Goal: Check status: Check status

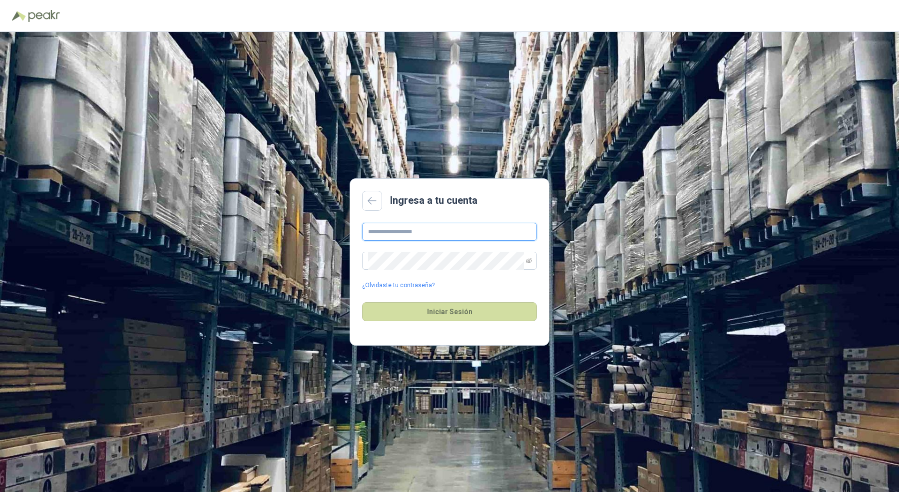
click at [383, 234] on input "text" at bounding box center [449, 232] width 175 height 18
type input "**********"
click at [362, 302] on button "Iniciar Sesión" at bounding box center [449, 311] width 175 height 19
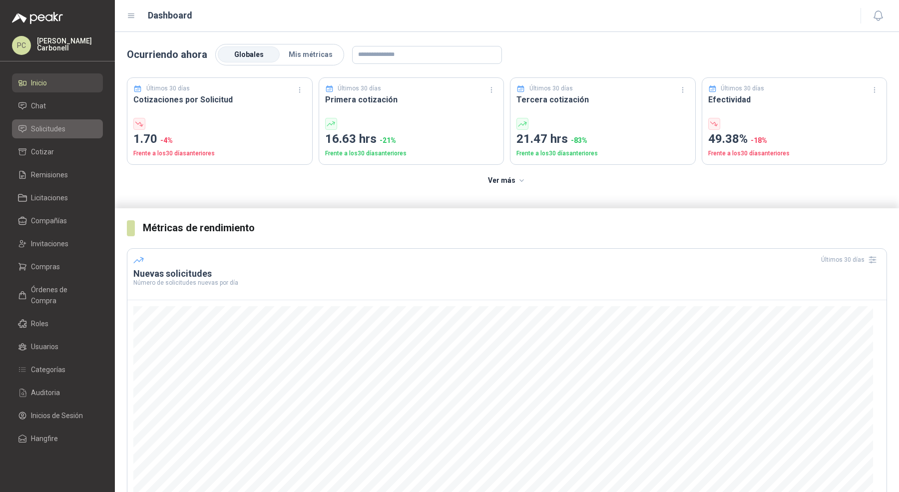
click at [55, 132] on span "Solicitudes" at bounding box center [48, 128] width 34 height 11
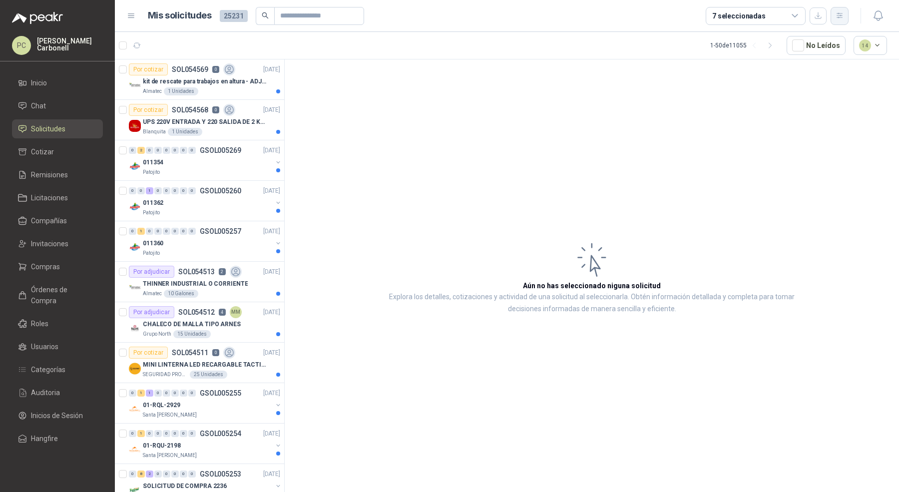
click at [842, 14] on icon "button" at bounding box center [840, 15] width 8 height 8
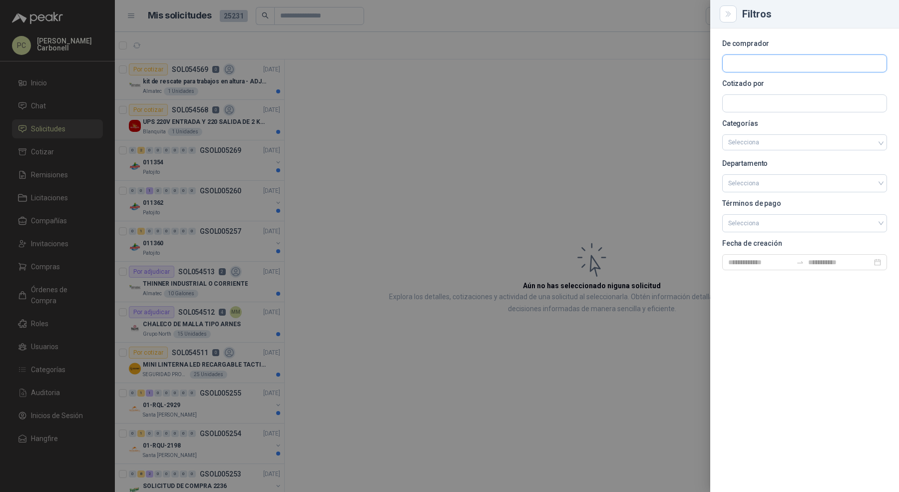
click at [789, 66] on input "text" at bounding box center [805, 63] width 164 height 17
type input "***"
click at [777, 86] on p "Kia" at bounding box center [782, 85] width 73 height 6
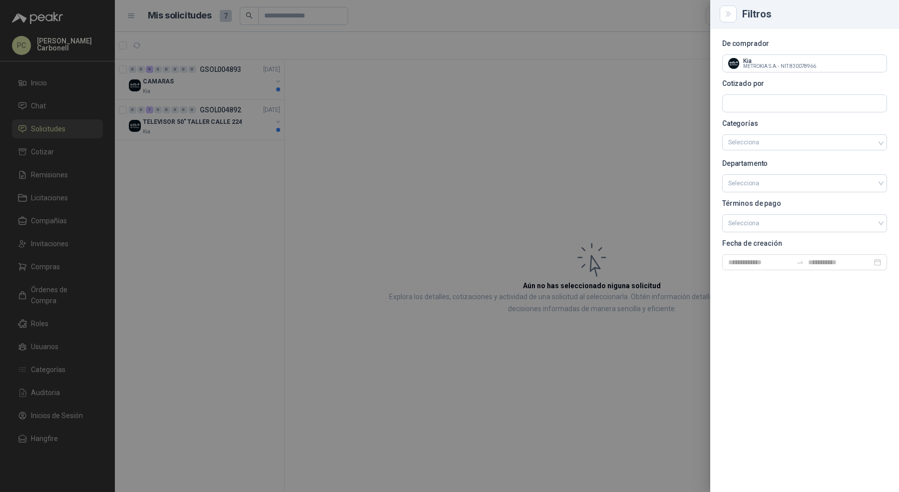
click at [517, 135] on div at bounding box center [449, 246] width 899 height 492
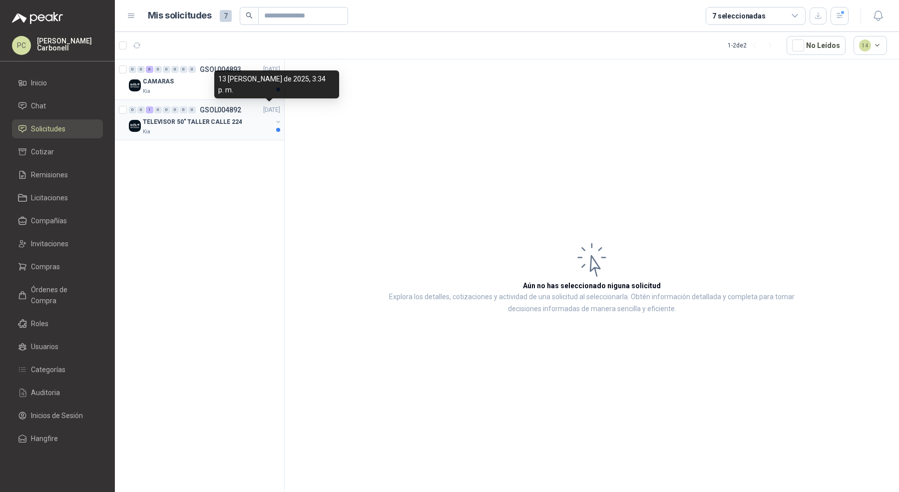
click at [234, 96] on div "13 [PERSON_NAME] de 2025, 3:34 p. m." at bounding box center [276, 84] width 125 height 28
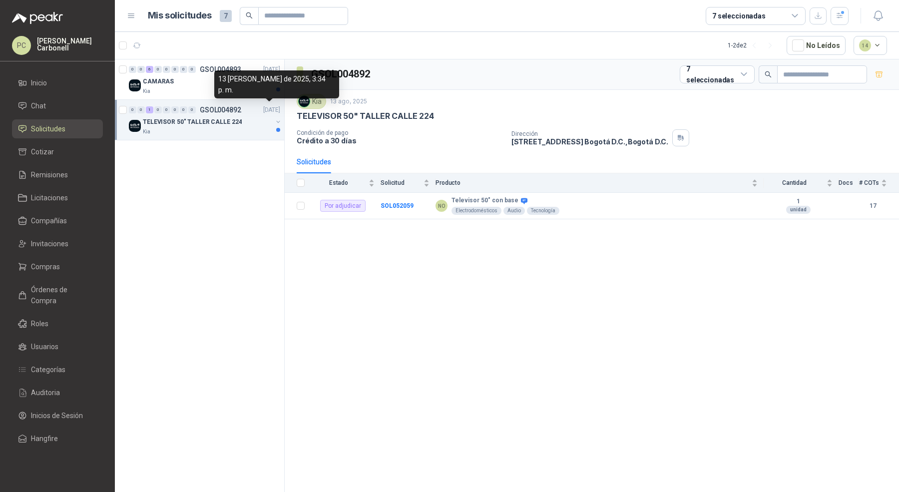
click at [218, 89] on div "13 [PERSON_NAME] de 2025, 3:34 p. m." at bounding box center [276, 84] width 125 height 28
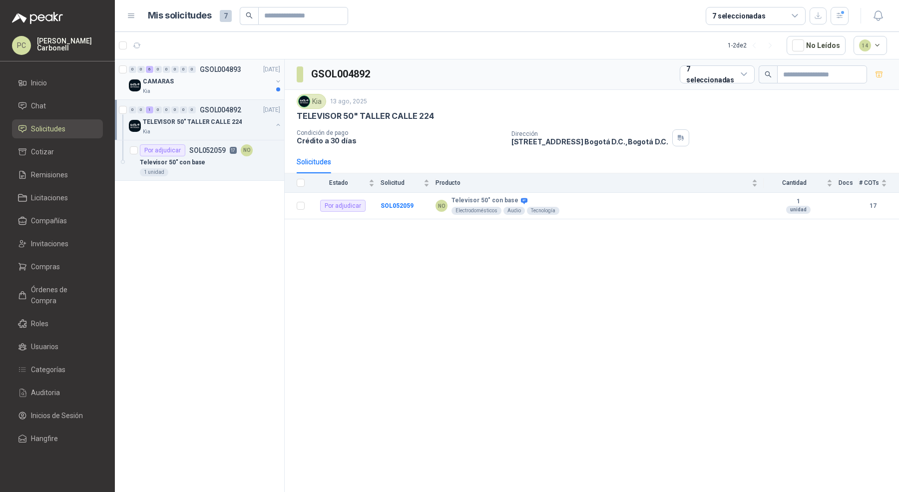
click at [207, 89] on div "Kia" at bounding box center [207, 91] width 129 height 8
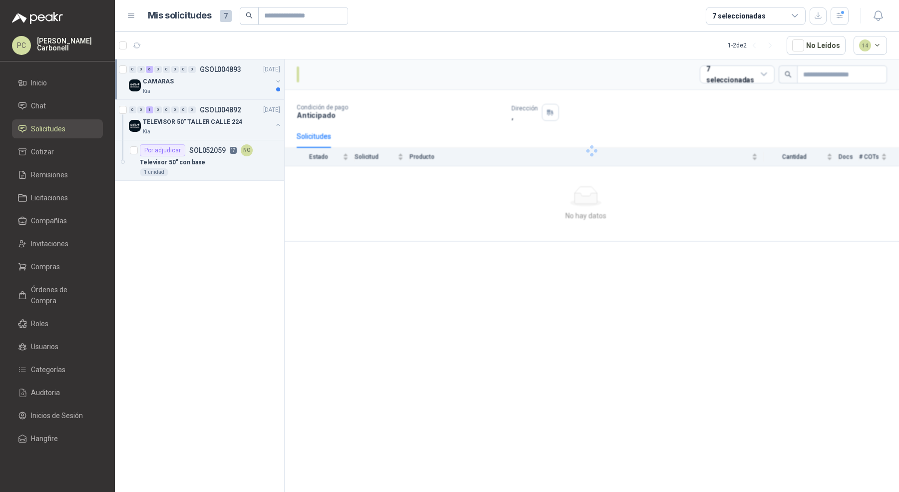
click at [207, 89] on div "Kia" at bounding box center [207, 91] width 129 height 8
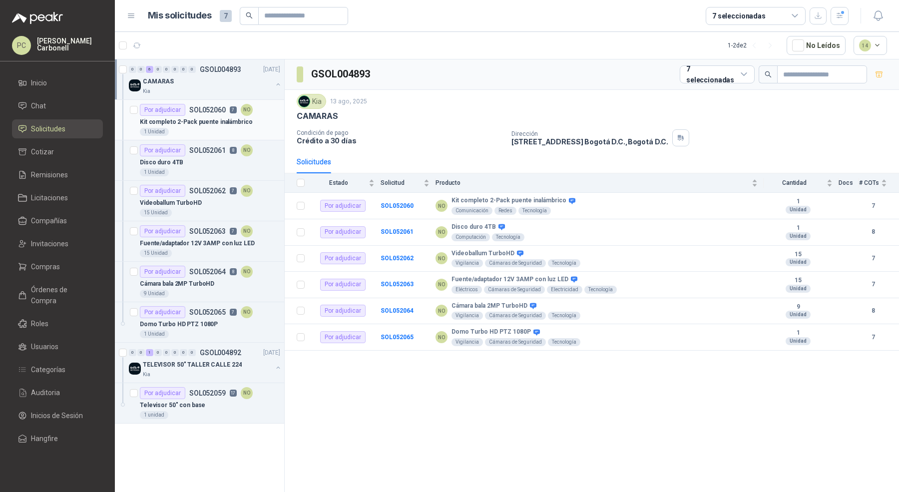
click at [199, 130] on div "1 Unidad" at bounding box center [210, 132] width 140 height 8
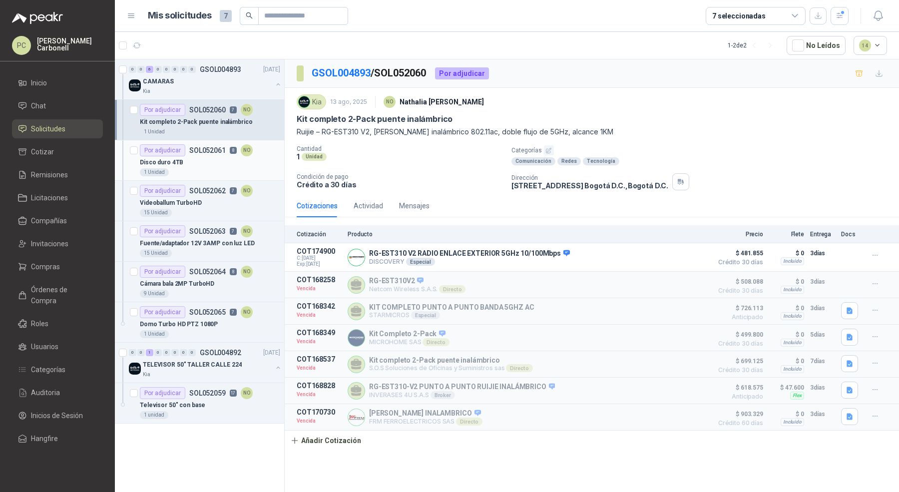
click at [206, 163] on div "Disco duro 4TB" at bounding box center [210, 162] width 140 height 12
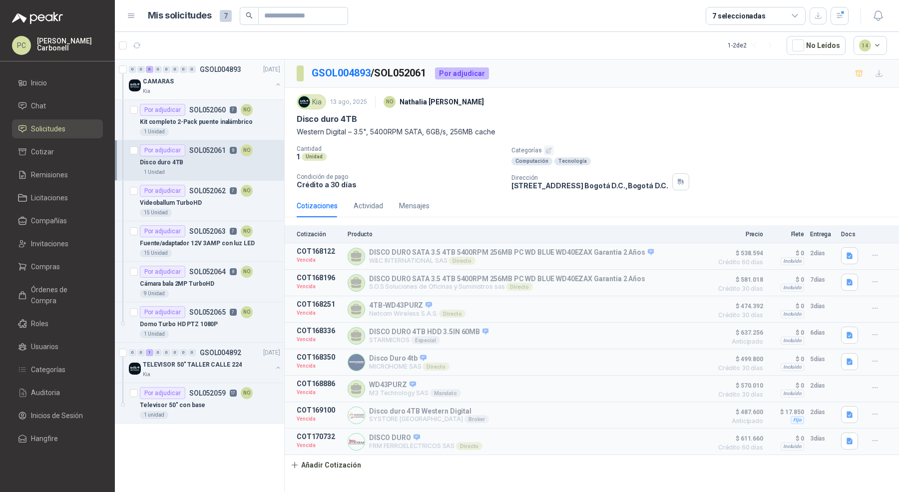
click at [217, 85] on div "CAMARAS" at bounding box center [207, 81] width 129 height 12
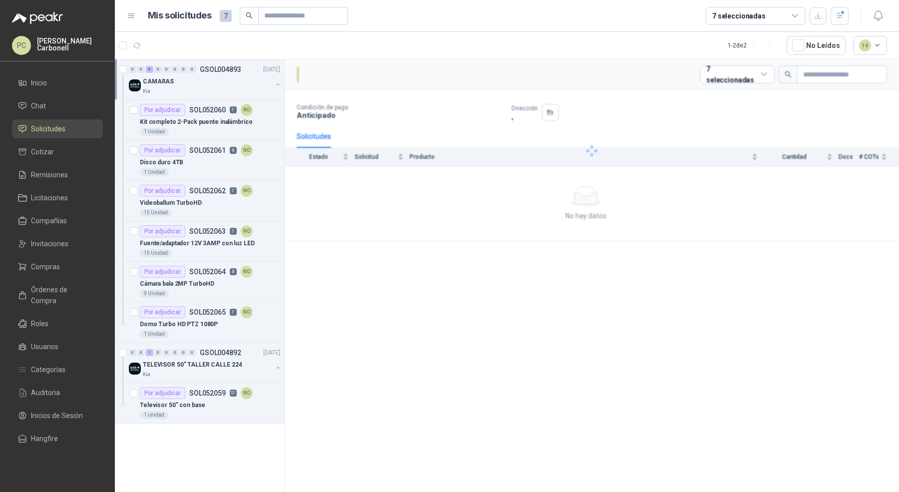
click at [217, 85] on div "CAMARAS" at bounding box center [207, 81] width 129 height 12
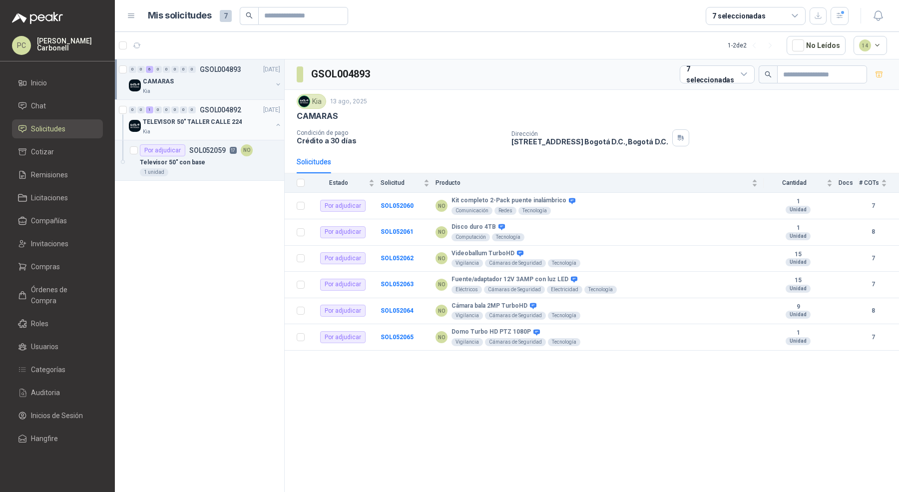
click at [200, 133] on div "Kia" at bounding box center [207, 132] width 129 height 8
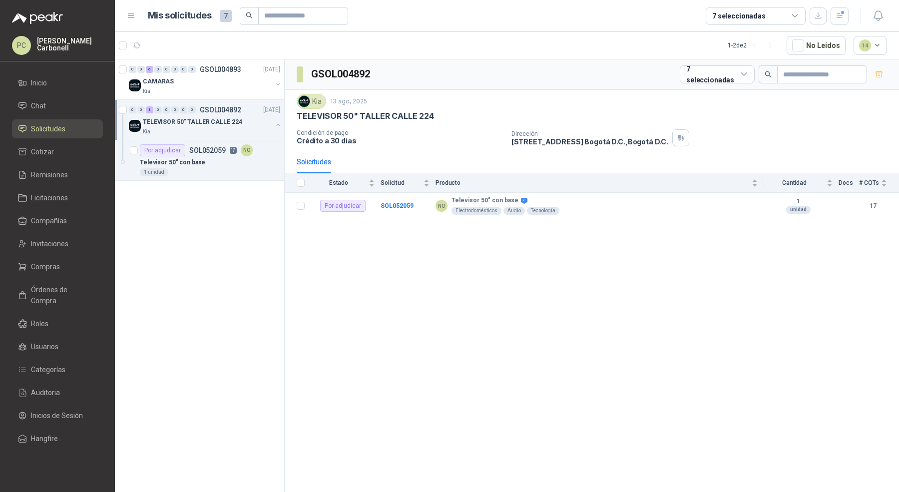
click at [278, 123] on button "button" at bounding box center [278, 125] width 8 height 8
click at [274, 123] on button "button" at bounding box center [278, 125] width 8 height 8
click at [216, 163] on div "Televisor 50" con base" at bounding box center [210, 162] width 140 height 12
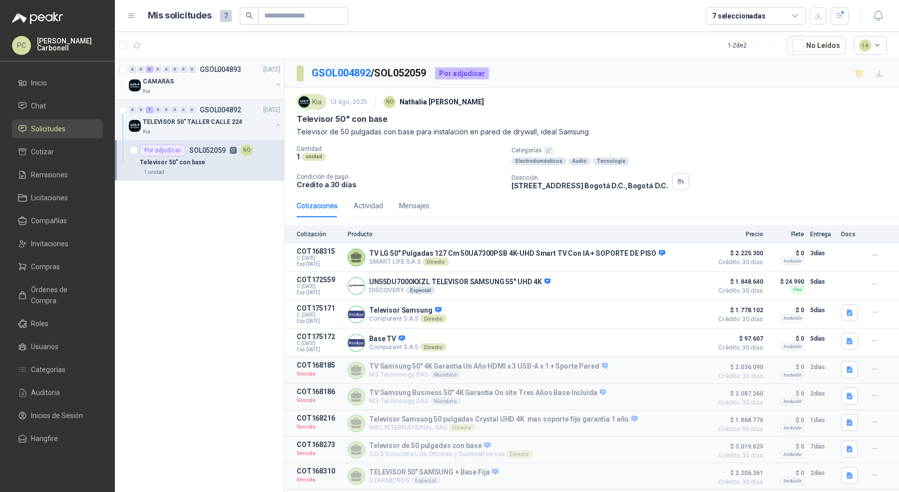
click at [203, 80] on div "CAMARAS" at bounding box center [207, 81] width 129 height 12
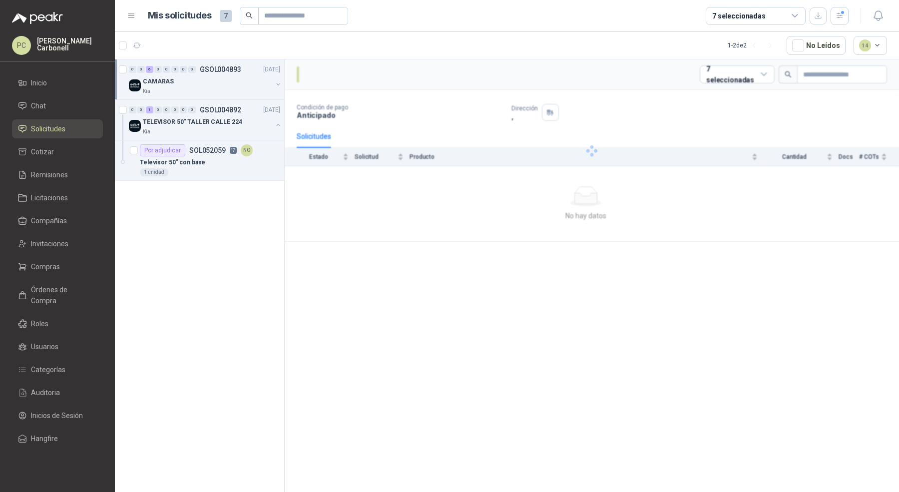
click at [203, 80] on div "CAMARAS" at bounding box center [207, 81] width 129 height 12
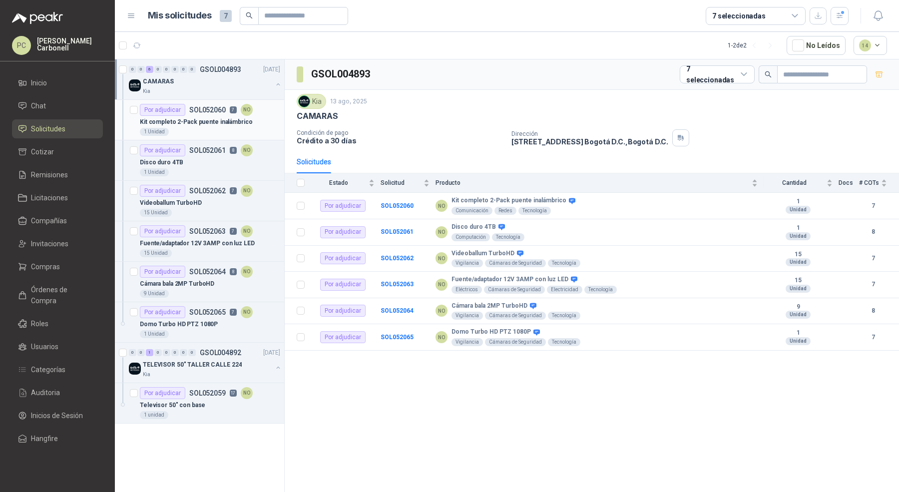
click at [179, 137] on article "Por adjudicar SOL052060 7 NO Kit completo 2-Pack [PERSON_NAME] inalámbrico 1 Un…" at bounding box center [199, 120] width 169 height 40
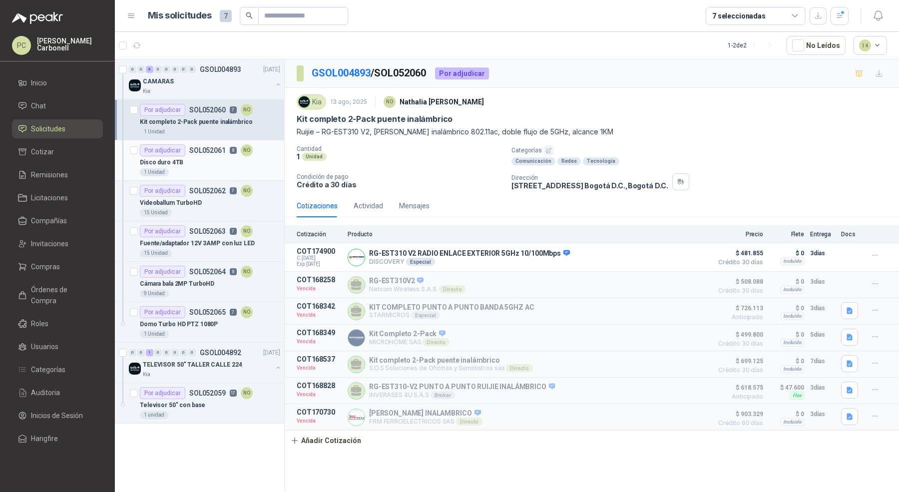
click at [187, 160] on div "Disco duro 4TB" at bounding box center [210, 162] width 140 height 12
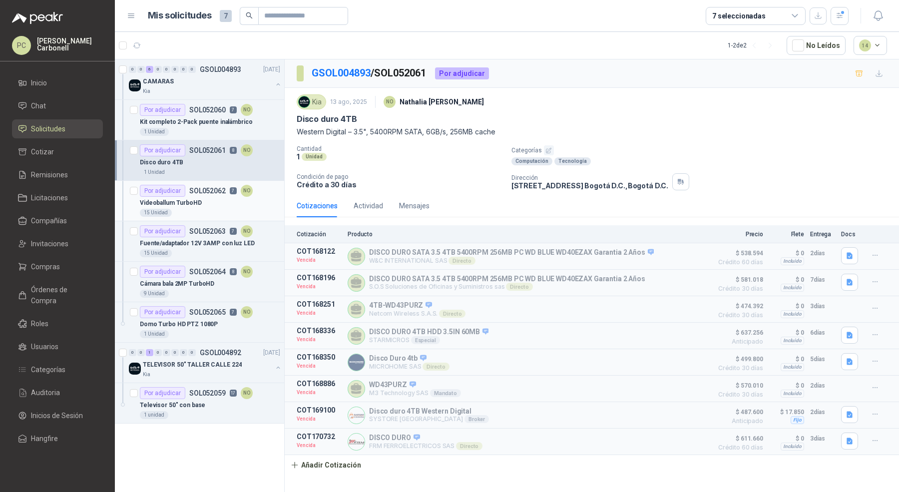
click at [186, 198] on p "Videoballum TurboHD" at bounding box center [171, 202] width 62 height 9
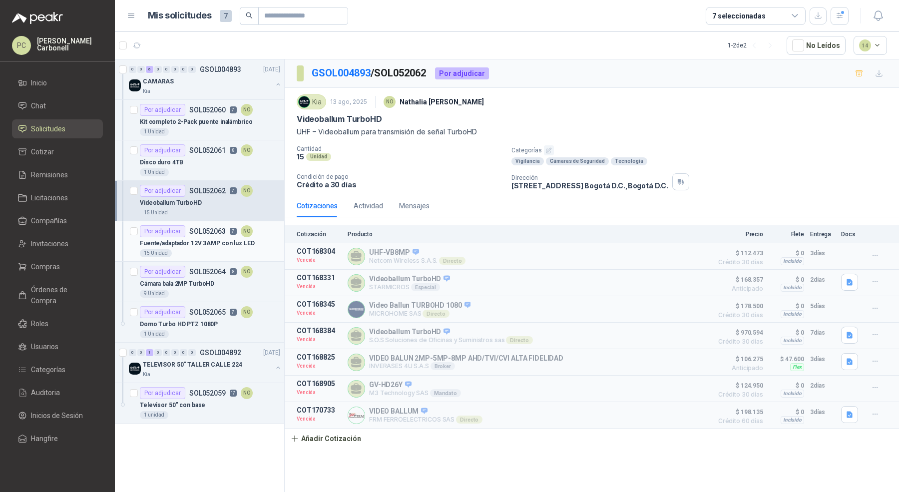
click at [185, 234] on div "Por adjudicar SOL052063 7 NO" at bounding box center [196, 231] width 113 height 12
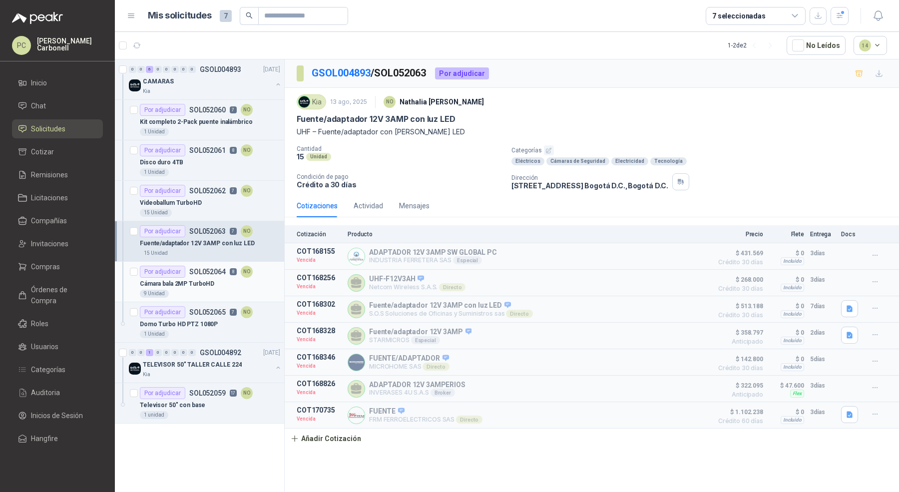
click at [201, 282] on p "Cámara bala 2MP TurboHD" at bounding box center [177, 283] width 74 height 9
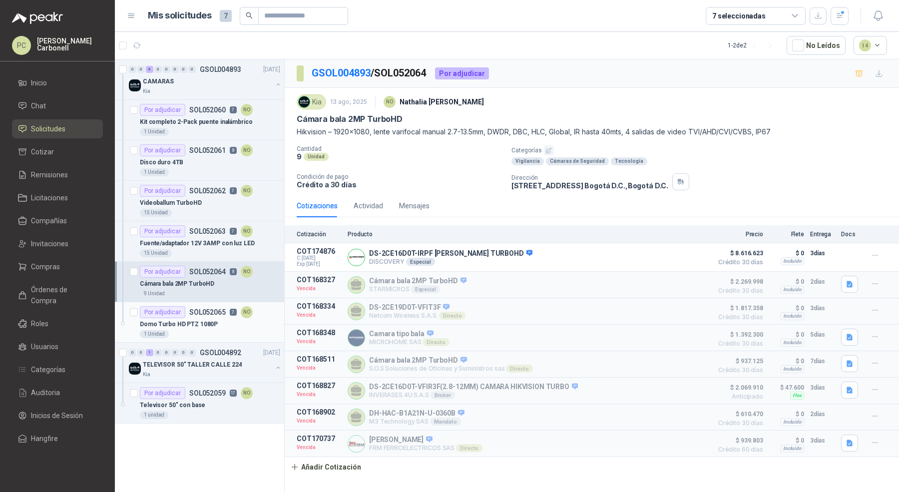
click at [199, 320] on p "Domo Turbo HD PTZ 1080P" at bounding box center [179, 324] width 78 height 9
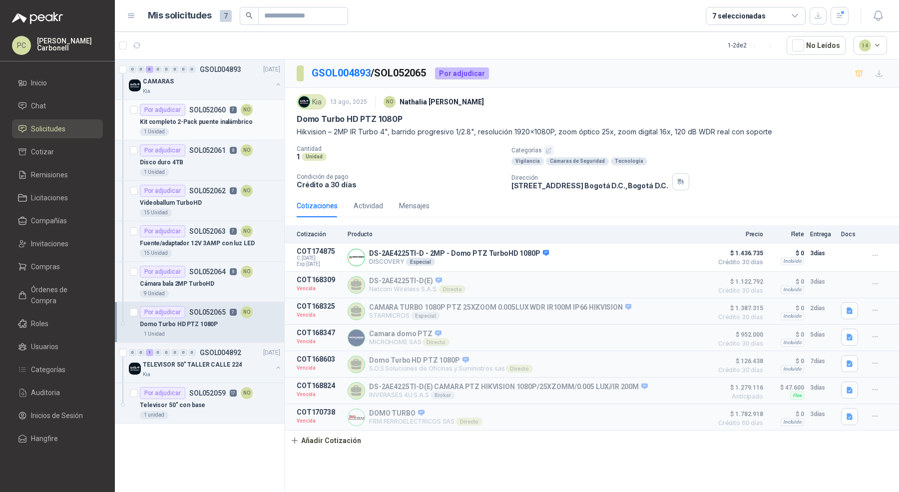
click at [256, 131] on div "1 Unidad" at bounding box center [210, 132] width 140 height 8
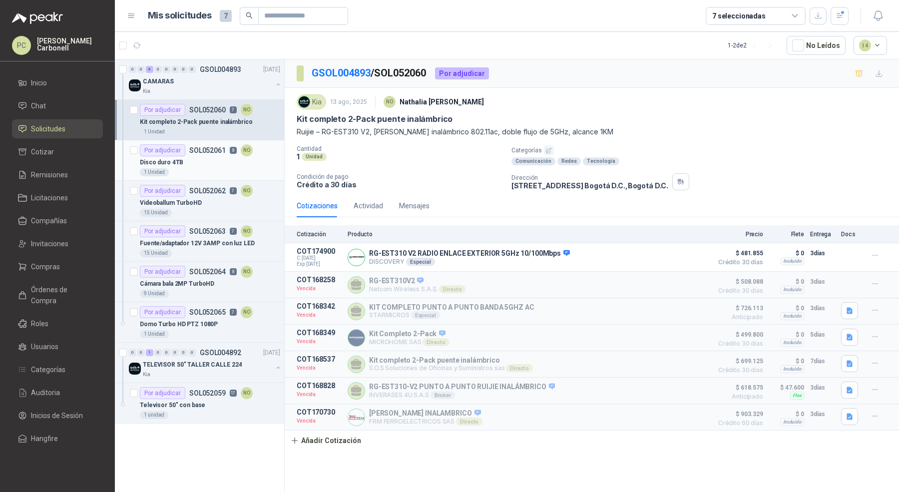
click at [259, 160] on div "Disco duro 4TB" at bounding box center [210, 162] width 140 height 12
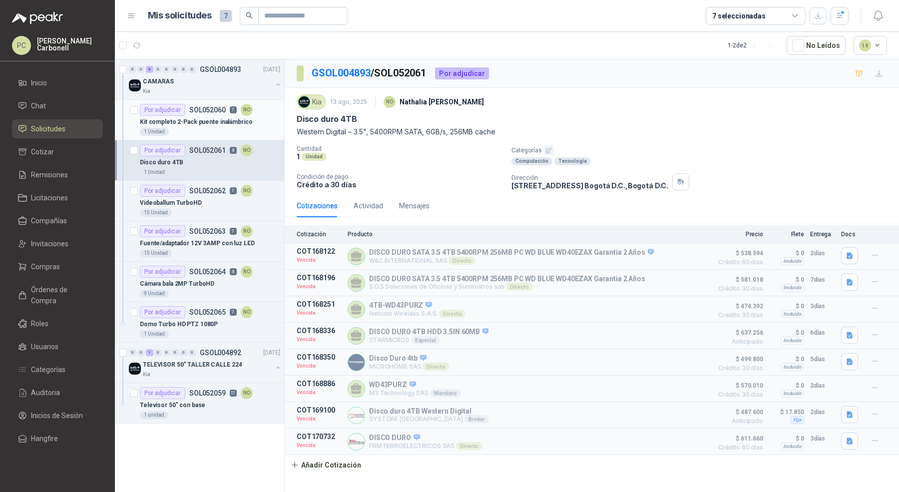
click at [271, 122] on div "Kit completo 2-Pack puente inalámbrico" at bounding box center [210, 122] width 140 height 12
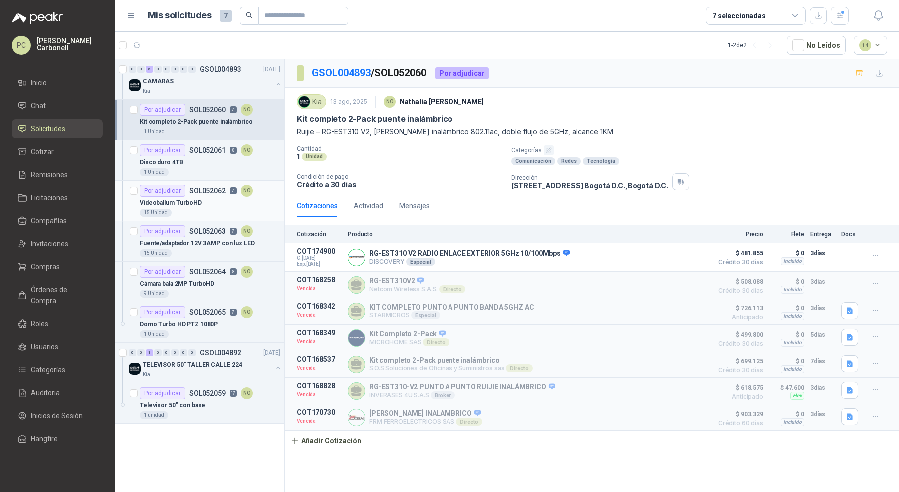
click at [260, 209] on div "15 Unidad" at bounding box center [210, 213] width 140 height 8
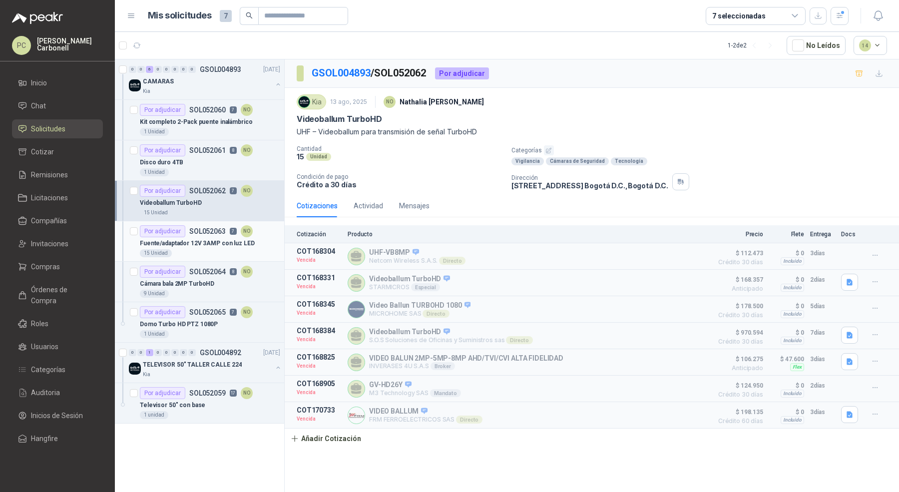
click at [258, 243] on div "Fuente/adaptador 12V 3AMP con luz LED" at bounding box center [210, 243] width 140 height 12
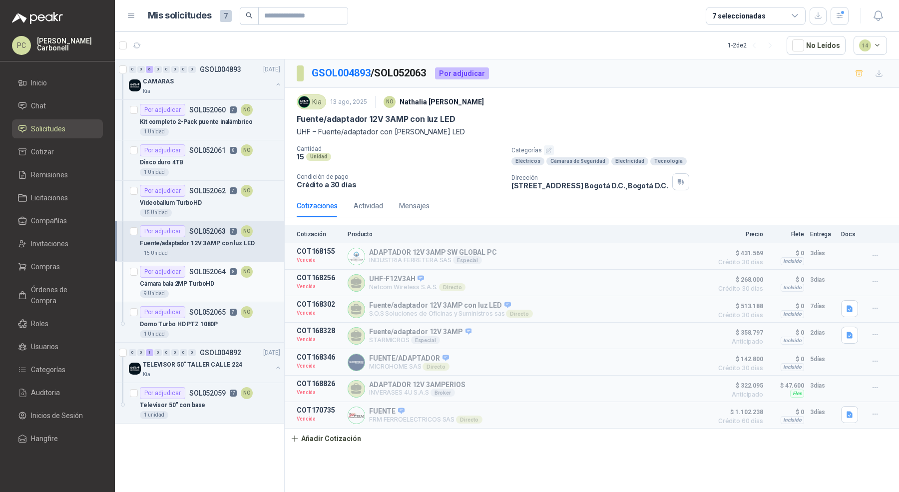
click at [254, 299] on article "Por adjudicar SOL052064 8 NO [PERSON_NAME] 2MP TurboHD 9 Unidad" at bounding box center [199, 282] width 169 height 40
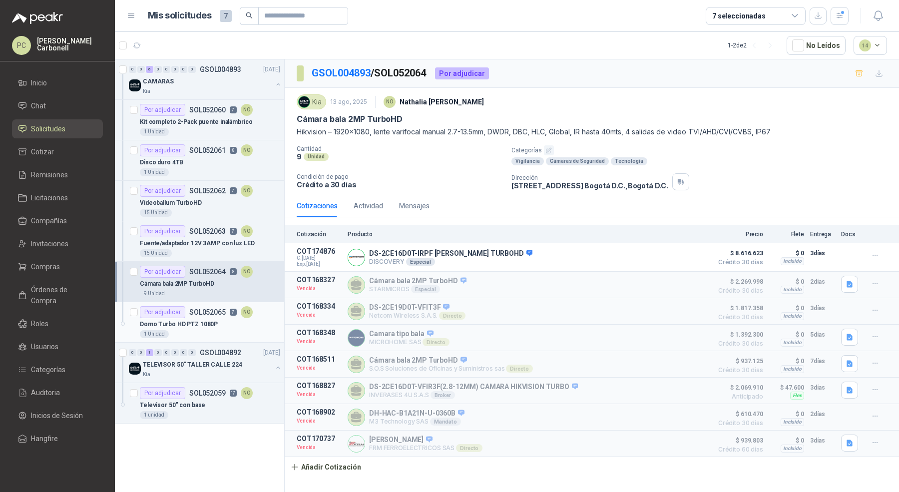
click at [258, 313] on div "Por adjudicar SOL052065 7 NO" at bounding box center [210, 312] width 140 height 12
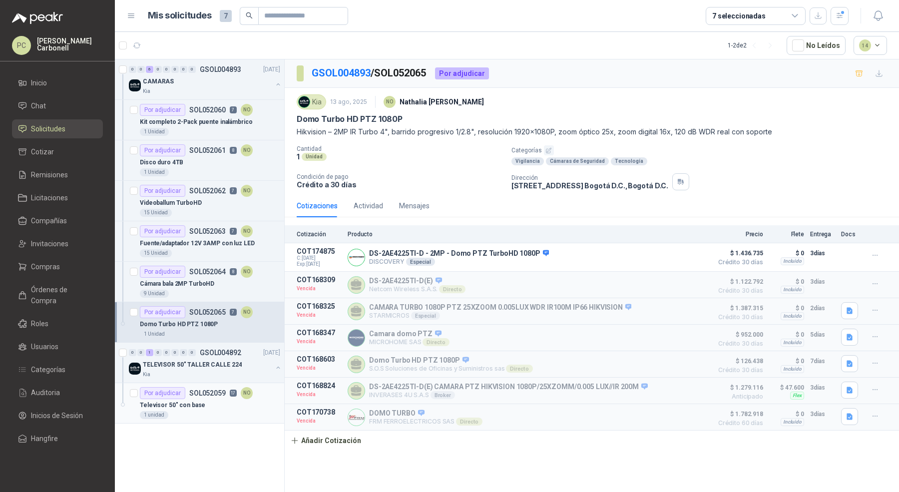
click at [249, 404] on div "Televisor 50" con base" at bounding box center [210, 405] width 140 height 12
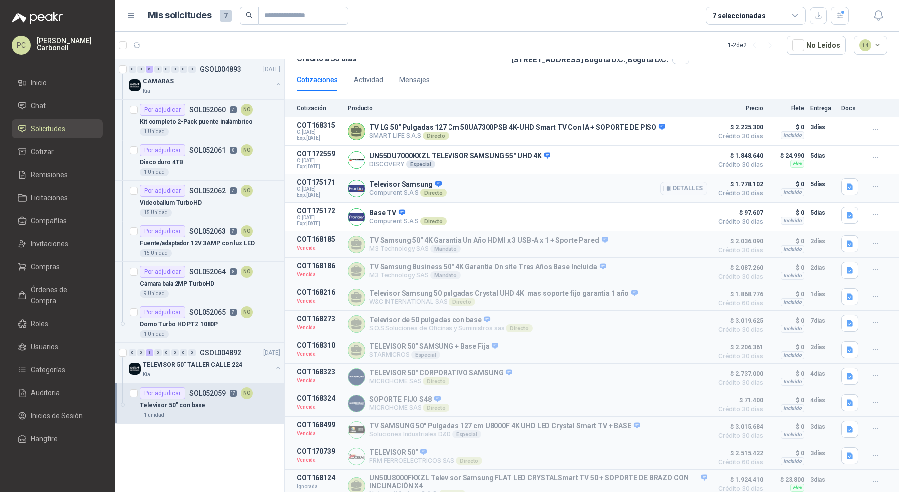
scroll to position [230, 0]
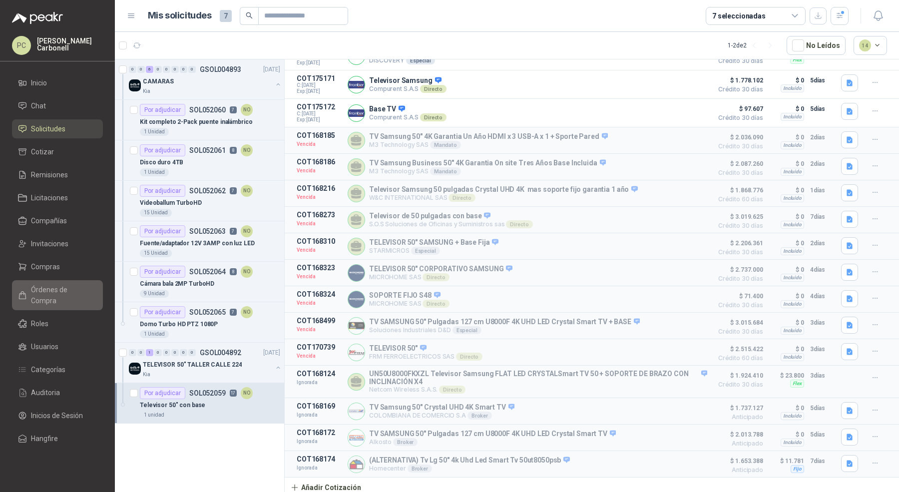
click at [57, 298] on link "Órdenes de Compra" at bounding box center [57, 295] width 91 height 30
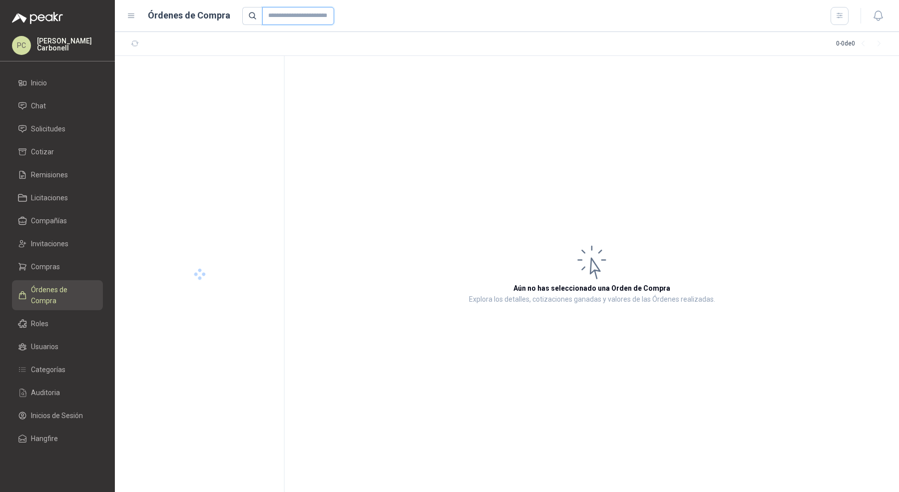
click at [277, 11] on input "text" at bounding box center [298, 16] width 72 height 18
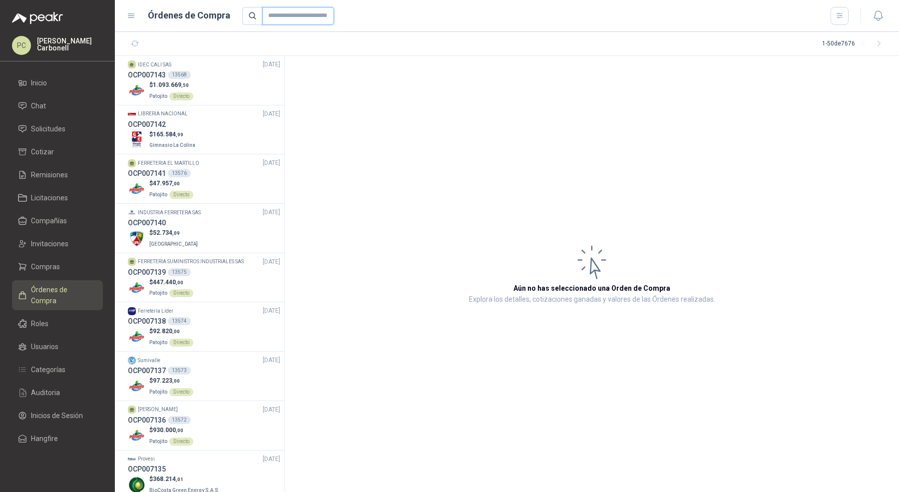
paste input "****"
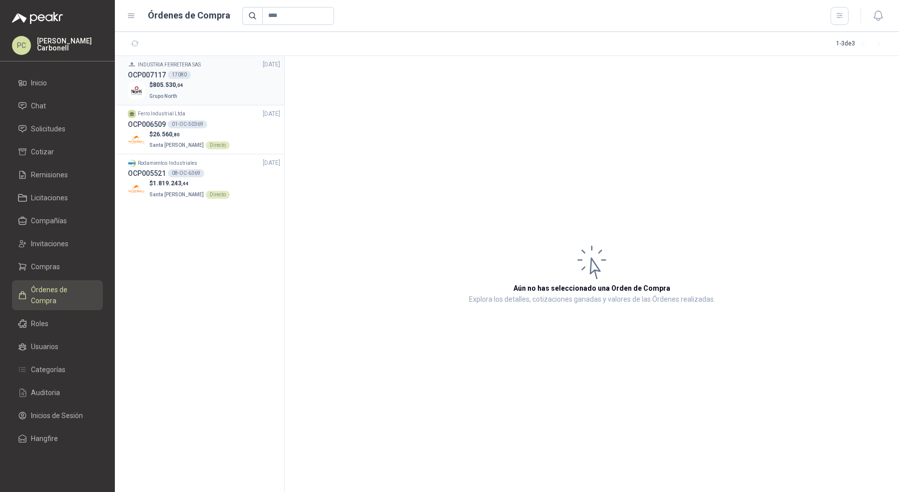
click at [238, 93] on div "$ 805.530 ,04 Grupo North" at bounding box center [204, 90] width 152 height 20
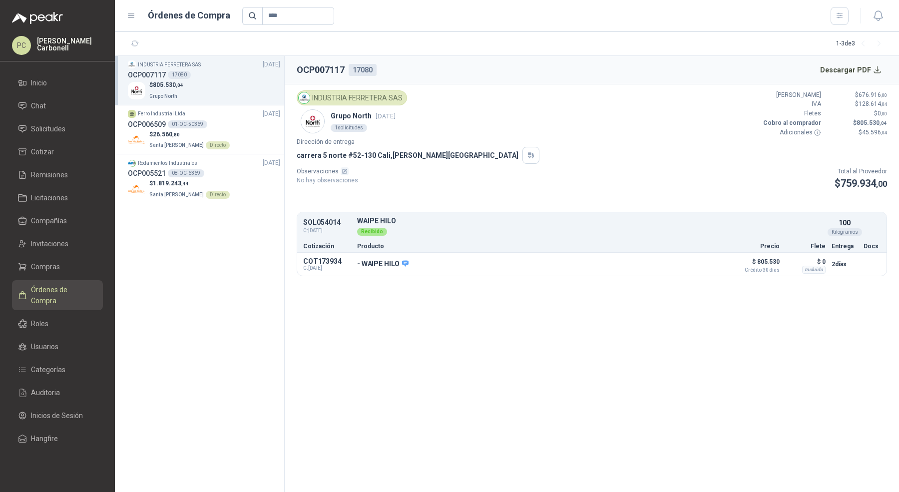
click at [267, 25] on header "Órdenes de Compra ****" at bounding box center [507, 16] width 784 height 32
click at [275, 14] on input "****" at bounding box center [298, 16] width 72 height 18
paste input "**"
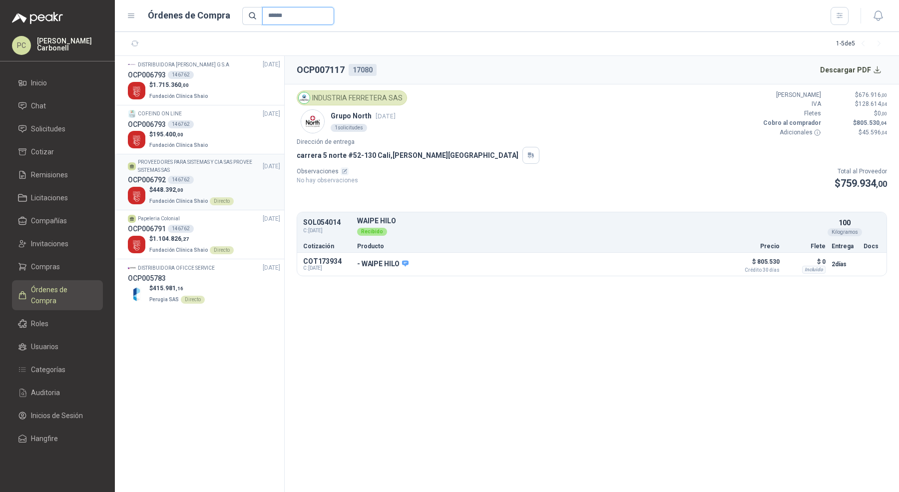
type input "******"
click at [231, 178] on div "OCP006792 146762" at bounding box center [204, 179] width 152 height 11
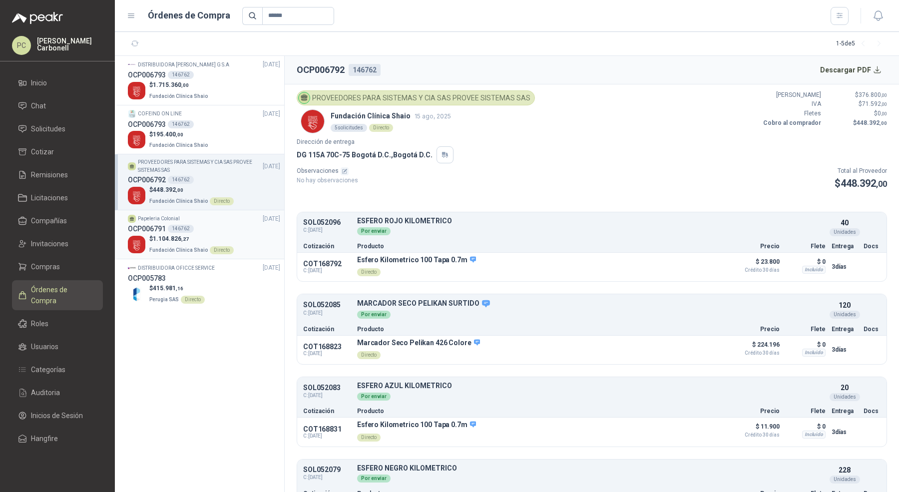
click at [238, 234] on div "$ 1.104.826 ,27 Fundación Clínica Shaio Directo" at bounding box center [204, 244] width 152 height 20
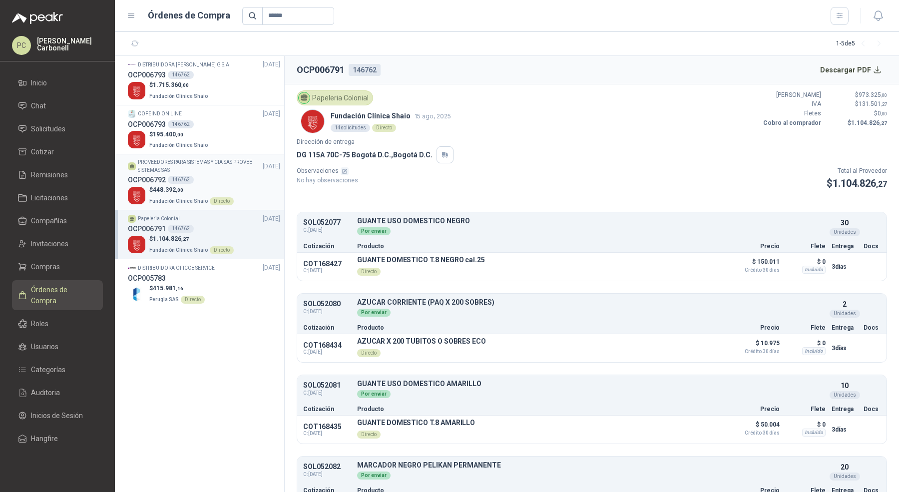
click at [242, 188] on div "$ 448.392 ,00 Fundación Clínica Shaio Directo" at bounding box center [204, 195] width 152 height 20
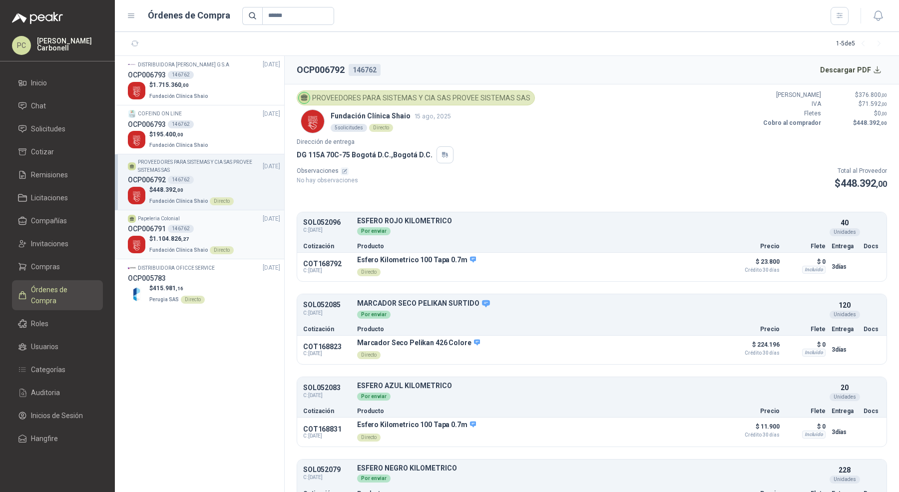
click at [209, 227] on div "OCP006791 146762" at bounding box center [204, 228] width 152 height 11
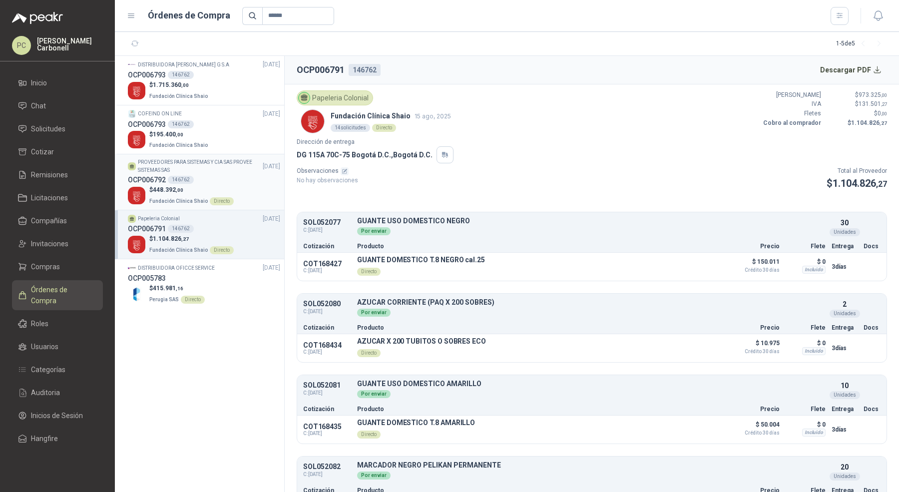
click at [203, 175] on div "OCP006792 146762" at bounding box center [204, 179] width 152 height 11
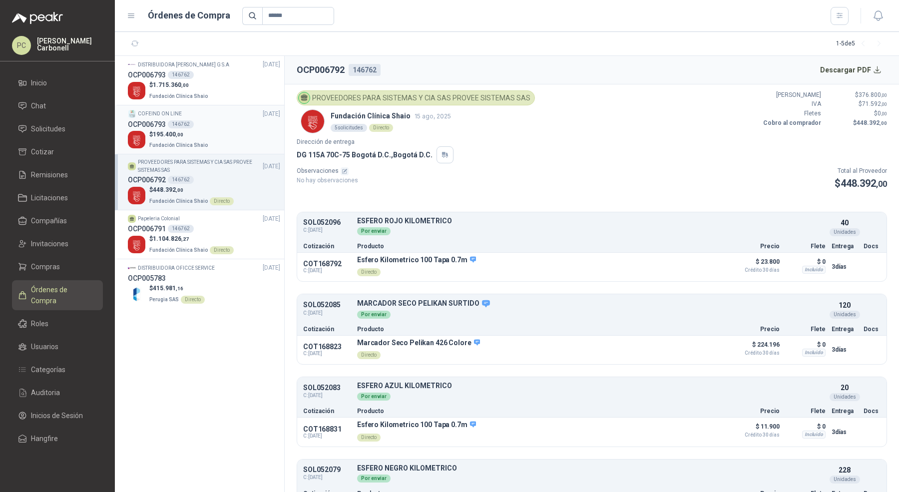
click at [219, 130] on div "$ 195.400 ,00 Fundación Clínica Shaio" at bounding box center [204, 140] width 152 height 20
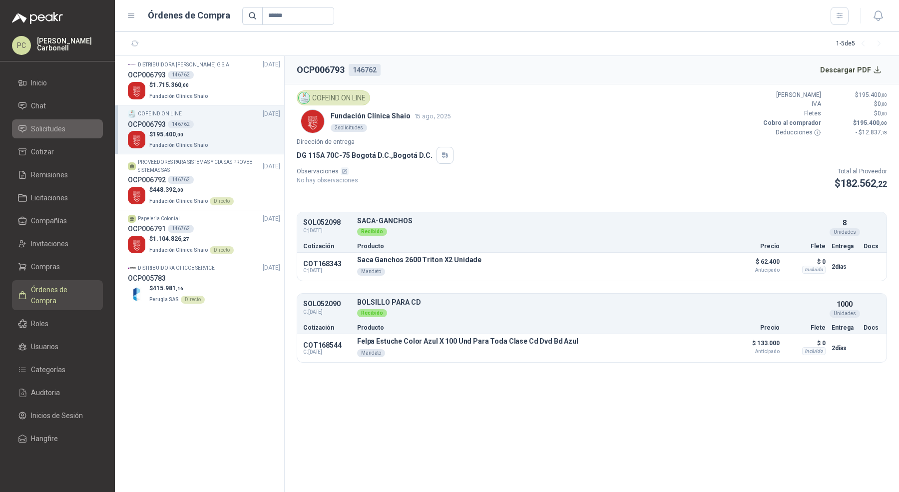
click at [61, 133] on span "Solicitudes" at bounding box center [48, 128] width 34 height 11
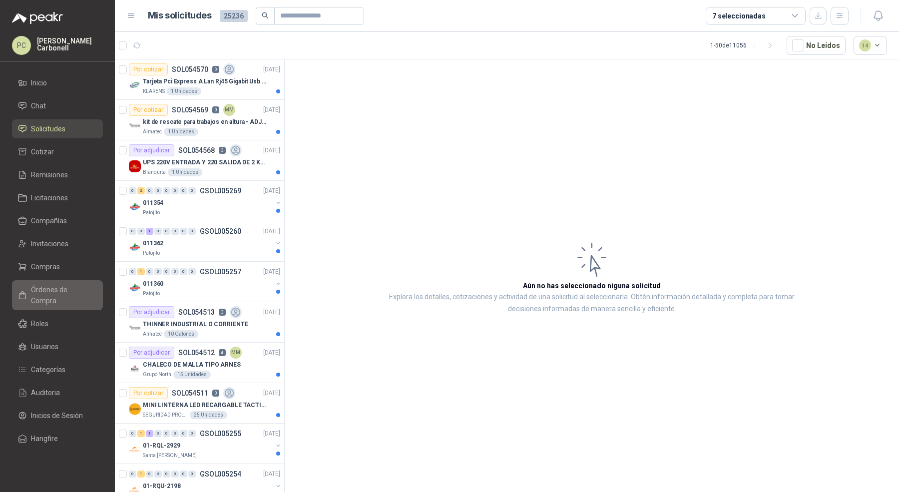
click at [58, 296] on link "Órdenes de Compra" at bounding box center [57, 295] width 91 height 30
